Goal: Transaction & Acquisition: Purchase product/service

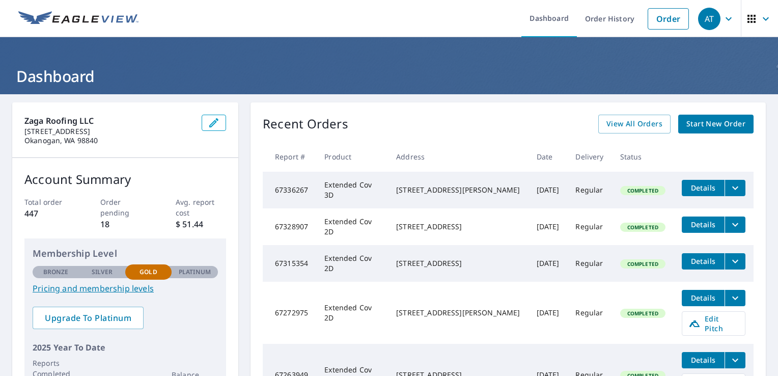
click at [689, 127] on span "Start New Order" at bounding box center [715, 124] width 59 height 13
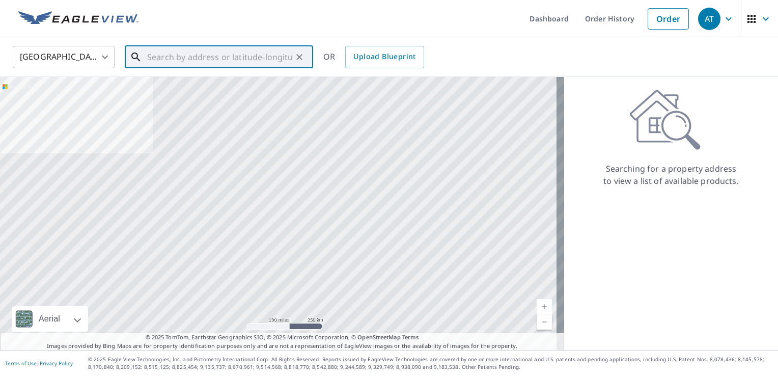
click at [274, 57] on input "text" at bounding box center [219, 57] width 145 height 29
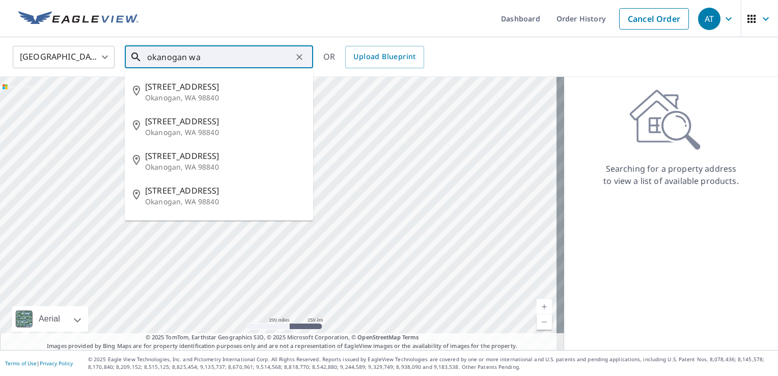
type input "okanogan wa"
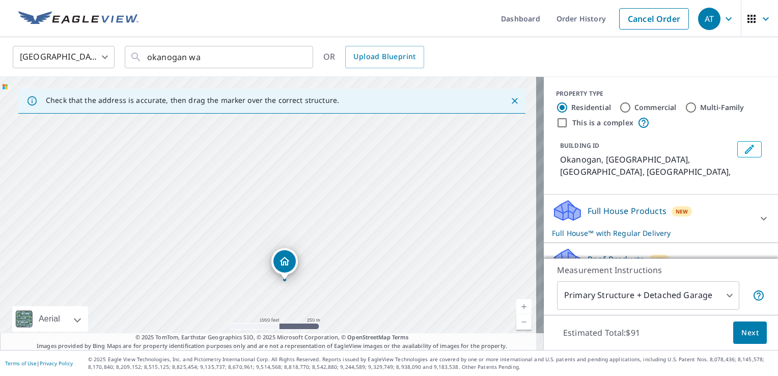
drag, startPoint x: 291, startPoint y: 183, endPoint x: 267, endPoint y: 298, distance: 117.1
click at [267, 298] on div "Okanogan, WA Okanogan, [GEOGRAPHIC_DATA]" at bounding box center [272, 213] width 544 height 273
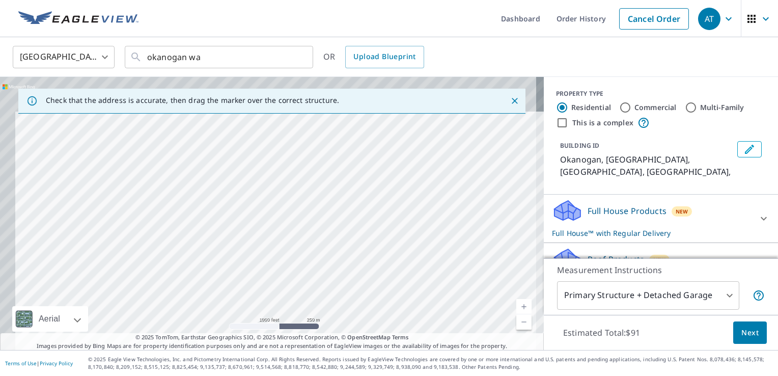
drag, startPoint x: 181, startPoint y: 188, endPoint x: 230, endPoint y: 300, distance: 122.0
click at [230, 300] on div "Okanogan, WA Okanogan, [GEOGRAPHIC_DATA]" at bounding box center [272, 213] width 544 height 273
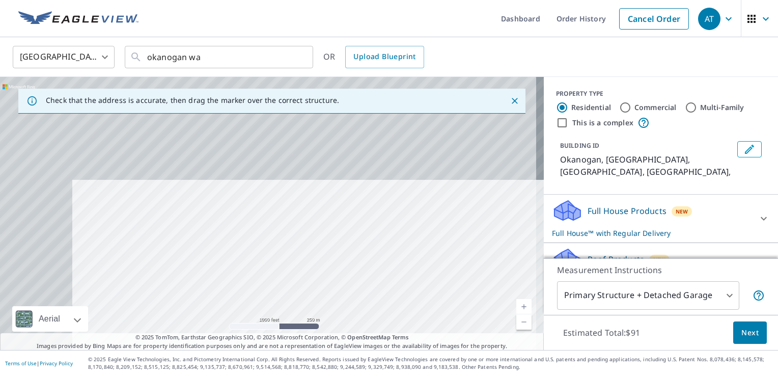
drag, startPoint x: 191, startPoint y: 201, endPoint x: 259, endPoint y: 297, distance: 117.6
click at [259, 297] on div "Okanogan, WA Okanogan, [GEOGRAPHIC_DATA]" at bounding box center [272, 213] width 544 height 273
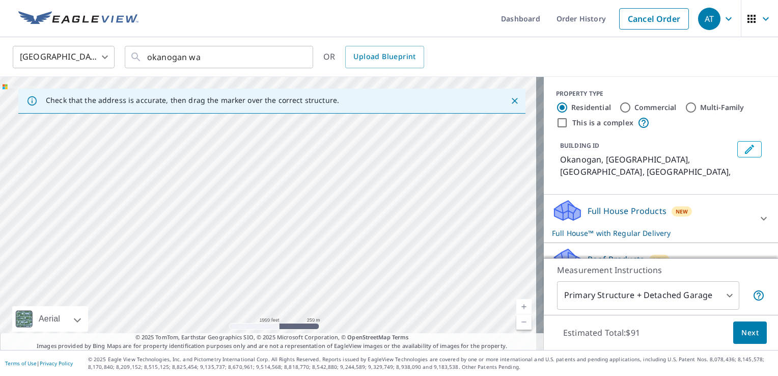
drag, startPoint x: 178, startPoint y: 145, endPoint x: 103, endPoint y: 245, distance: 125.4
click at [103, 245] on div "Okanogan, WA Okanogan, [GEOGRAPHIC_DATA]" at bounding box center [272, 213] width 544 height 273
drag, startPoint x: 376, startPoint y: 231, endPoint x: 204, endPoint y: 90, distance: 222.4
click at [204, 90] on div "Check that the address is accurate, then drag the marker over the correct struc…" at bounding box center [272, 213] width 544 height 273
click at [165, 184] on div "Okanogan, WA Okanogan, [GEOGRAPHIC_DATA]" at bounding box center [272, 213] width 544 height 273
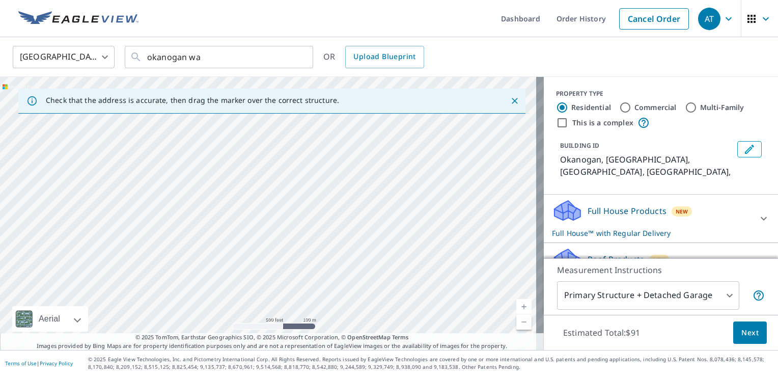
click at [66, 217] on div "Okanogan, WA Okanogan, [GEOGRAPHIC_DATA]" at bounding box center [272, 213] width 544 height 273
drag, startPoint x: 153, startPoint y: 159, endPoint x: 176, endPoint y: 242, distance: 86.7
click at [176, 242] on div "Okanogan, WA Okanogan, [GEOGRAPHIC_DATA]" at bounding box center [272, 213] width 544 height 273
drag, startPoint x: 279, startPoint y: 231, endPoint x: 225, endPoint y: 177, distance: 75.9
click at [225, 177] on div "Okanogan, WA Okanogan, [GEOGRAPHIC_DATA]" at bounding box center [272, 213] width 544 height 273
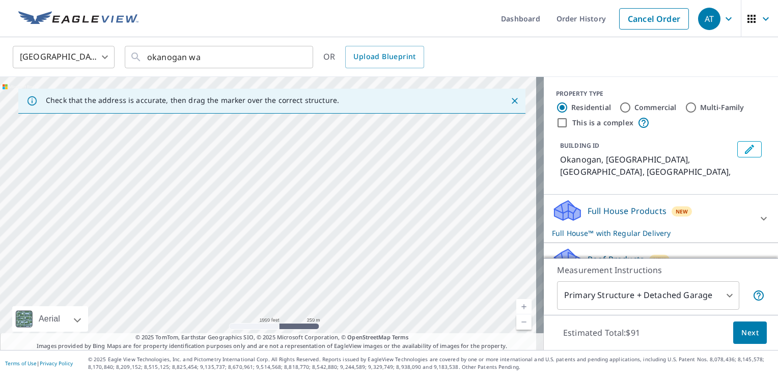
drag, startPoint x: 279, startPoint y: 259, endPoint x: 288, endPoint y: 274, distance: 17.4
click at [288, 274] on div "Okanogan, WA Okanogan, [GEOGRAPHIC_DATA]" at bounding box center [272, 213] width 544 height 273
click at [232, 201] on div "Okanogan, WA Okanogan, [GEOGRAPHIC_DATA]" at bounding box center [272, 213] width 544 height 273
